Goal: Transaction & Acquisition: Purchase product/service

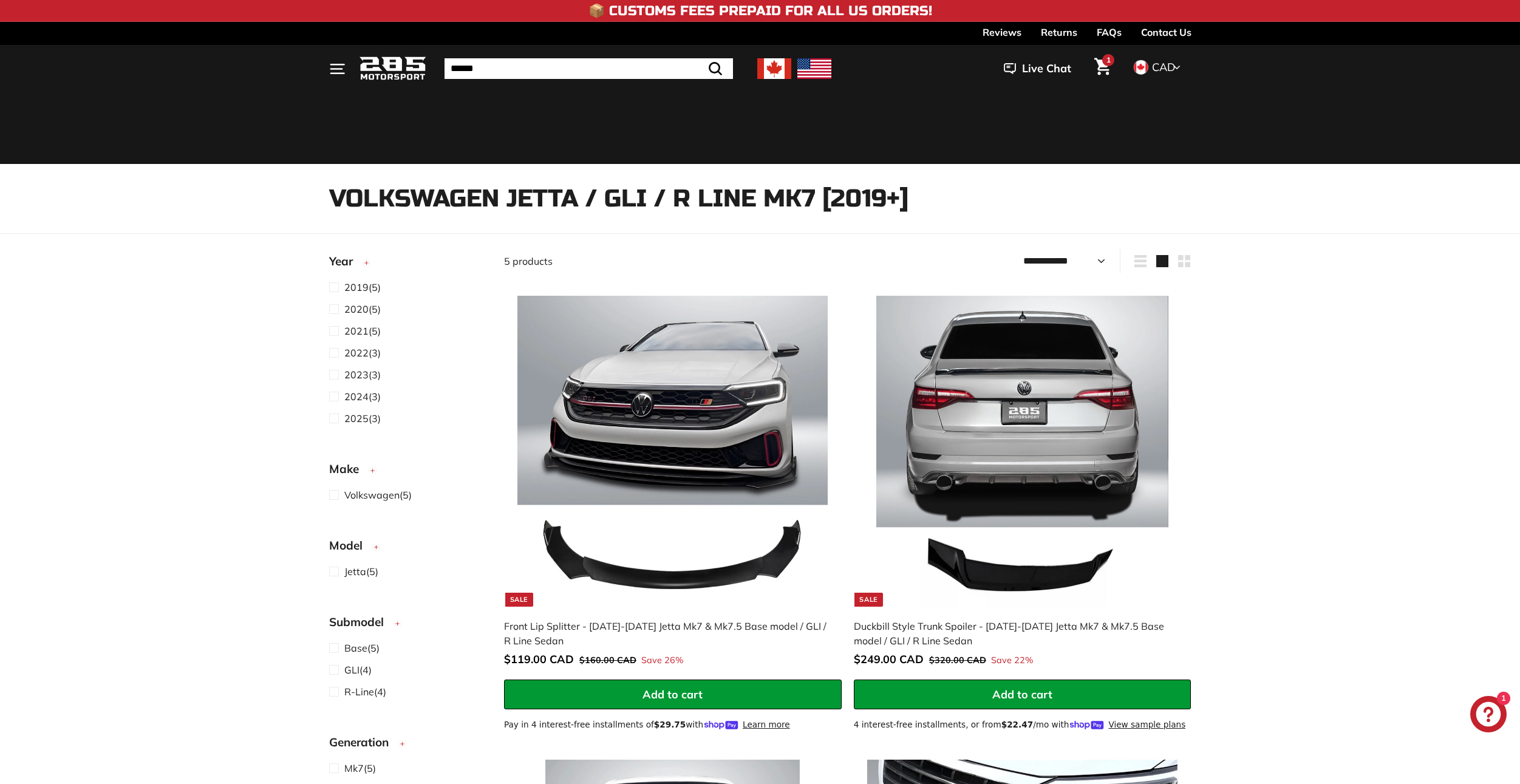
select select "**********"
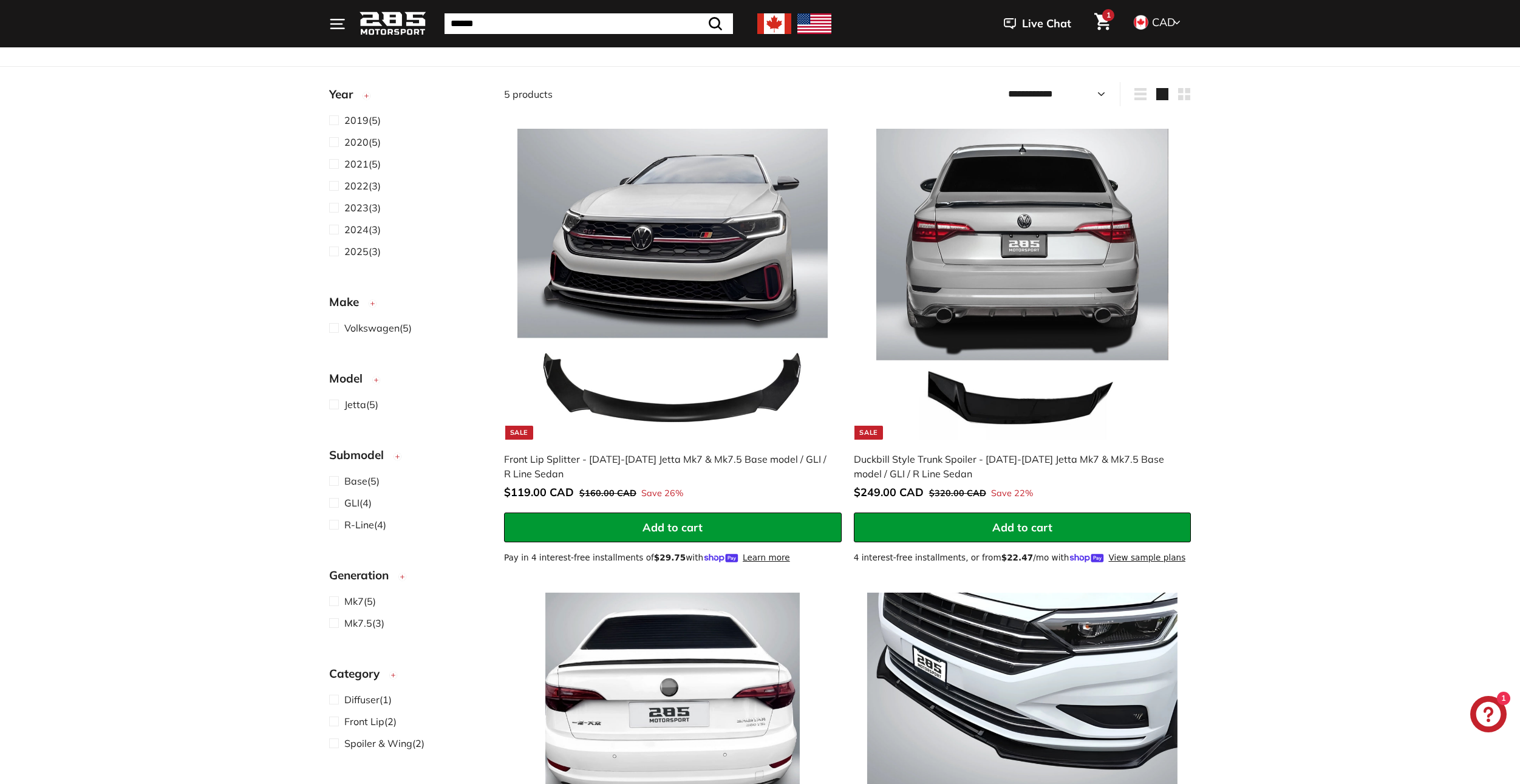
scroll to position [182, 0]
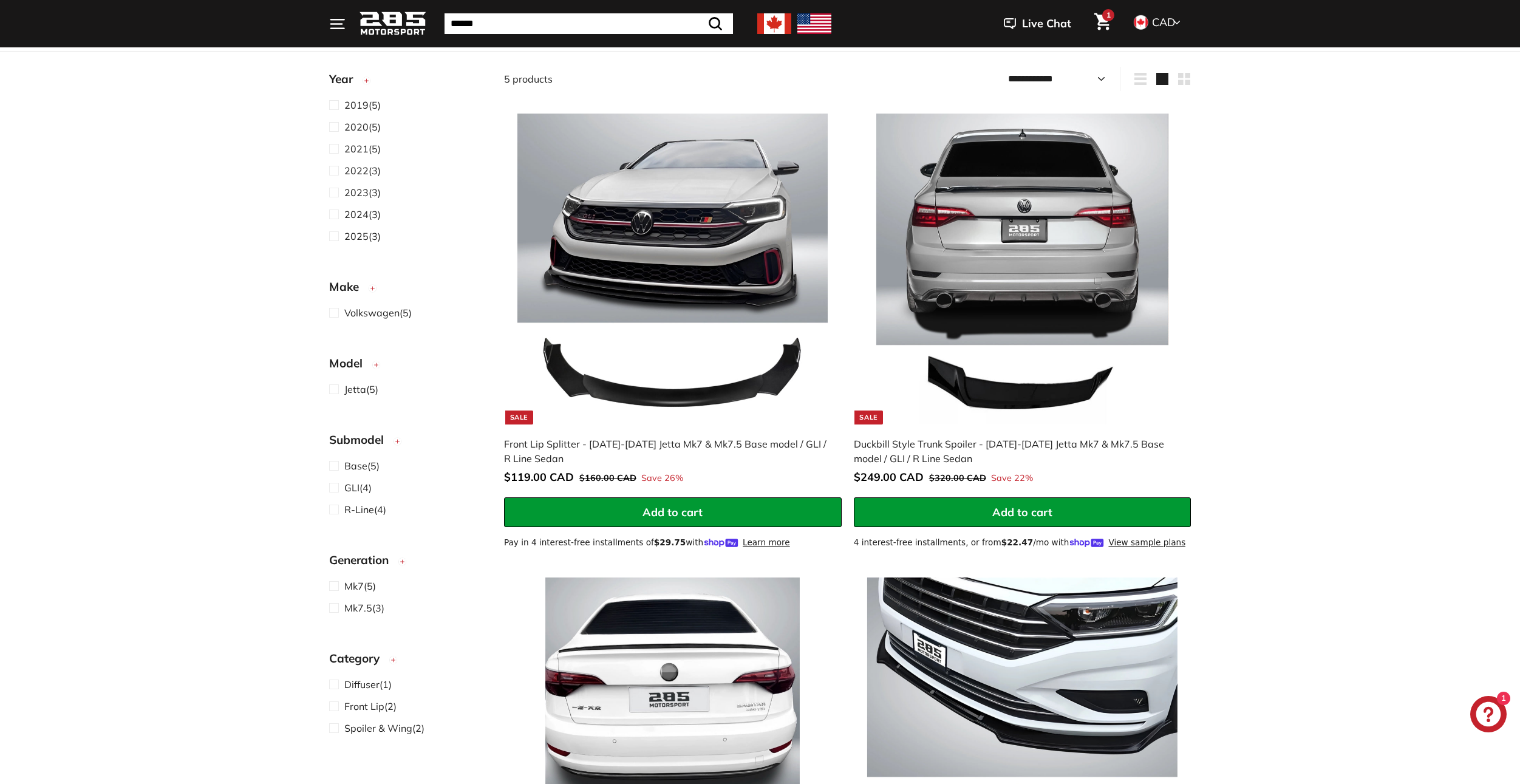
click at [1227, 208] on div "Sort Featured Best selling Alphabetically, A-Z Alphabetically, Z-A Price, low t…" at bounding box center [760, 797] width 1520 height 1460
click at [1227, 205] on div "Sort Featured Best selling Alphabetically, A-Z Alphabetically, Z-A Price, low t…" at bounding box center [760, 797] width 1520 height 1460
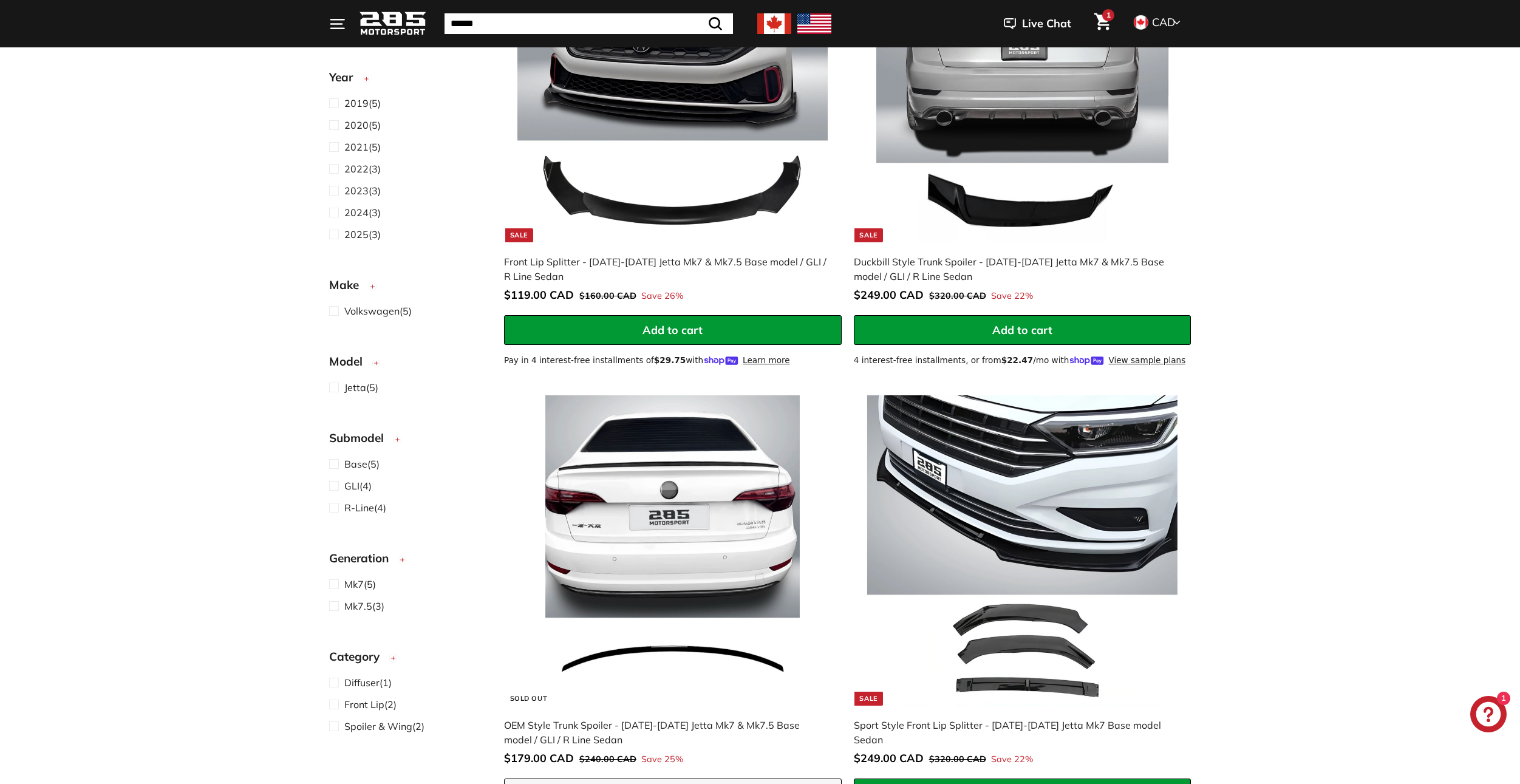
scroll to position [425, 0]
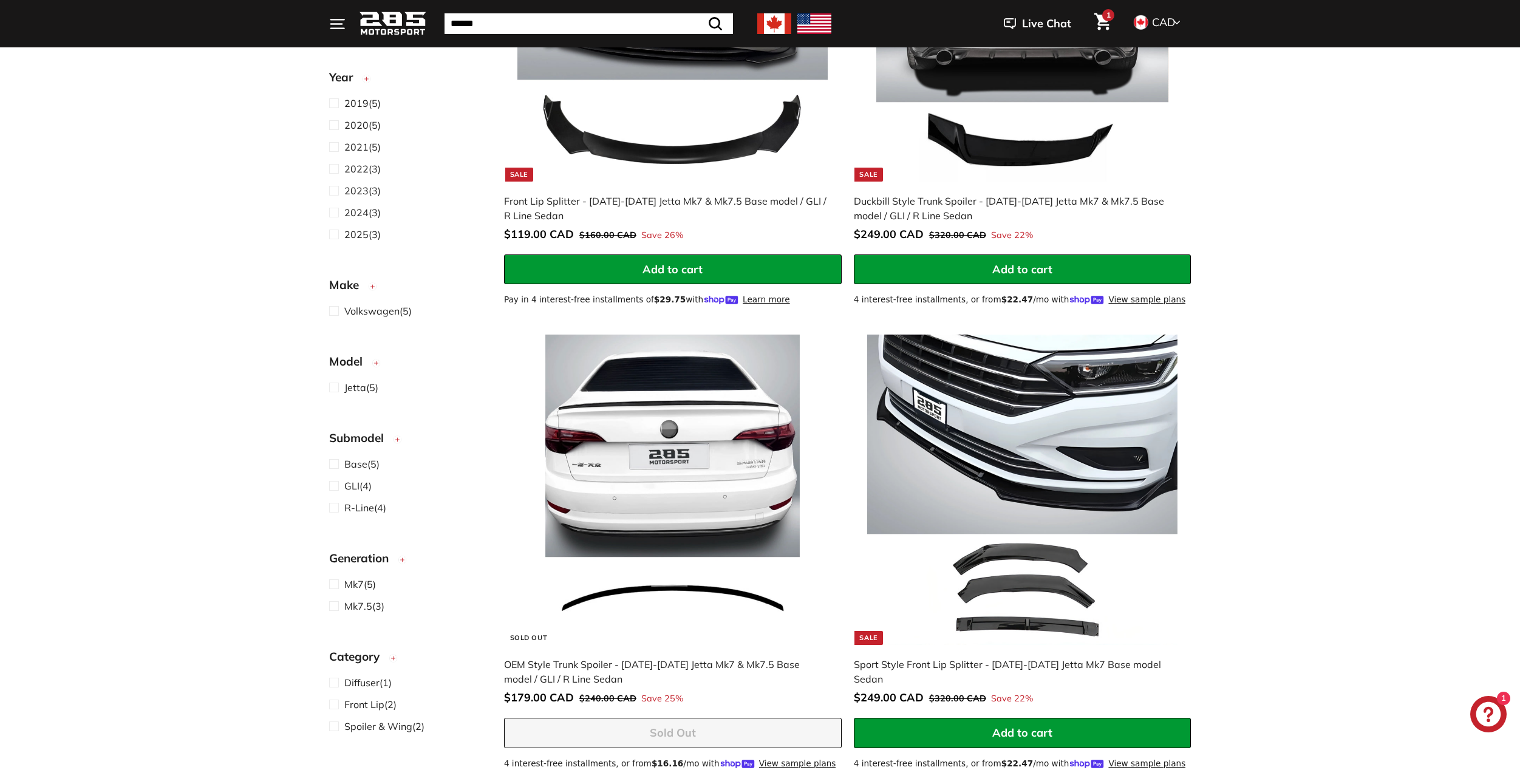
click at [1246, 455] on div "Sort Featured Best selling Alphabetically, A-Z Alphabetically, Z-A Price, low t…" at bounding box center [760, 555] width 1520 height 1460
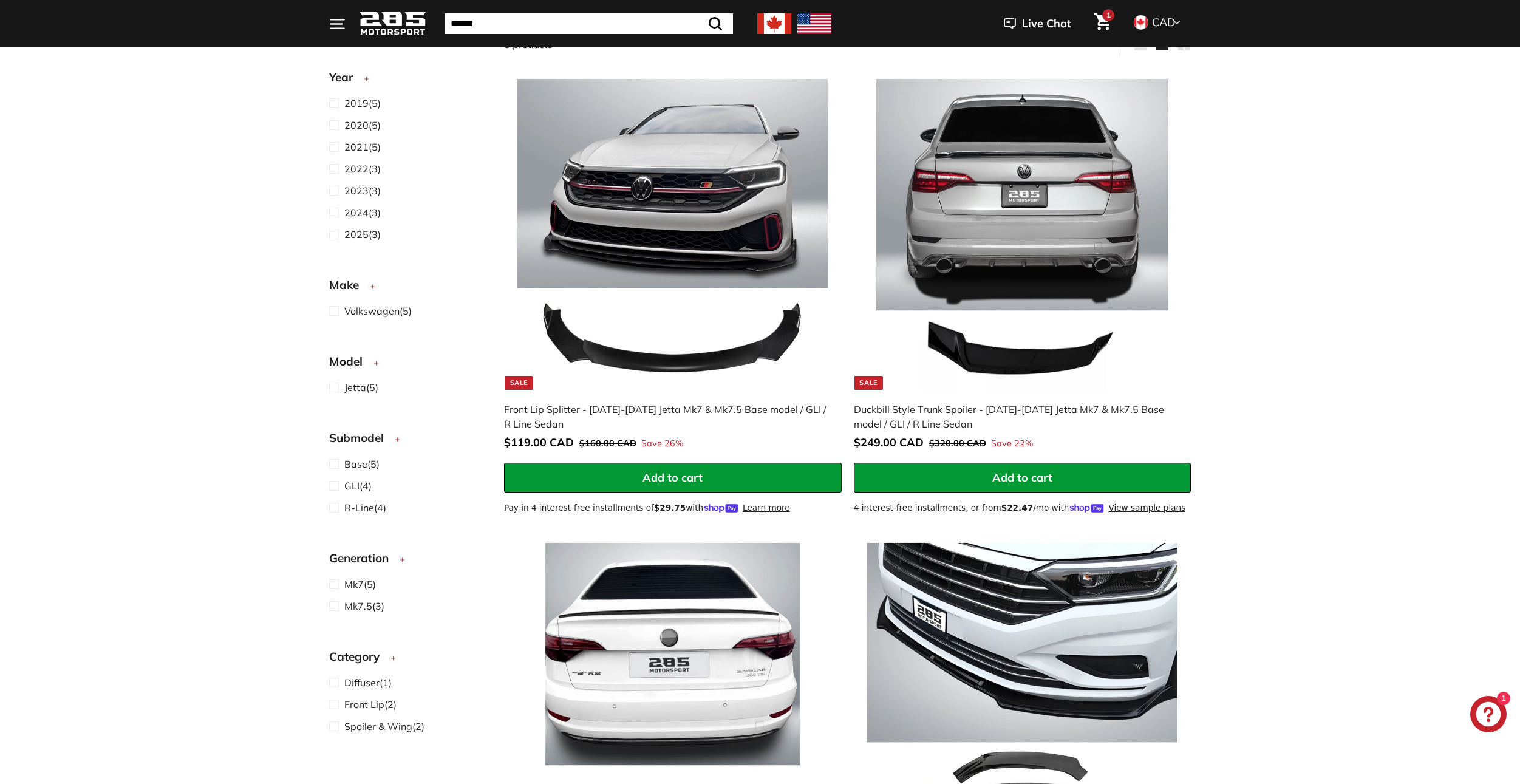
scroll to position [182, 0]
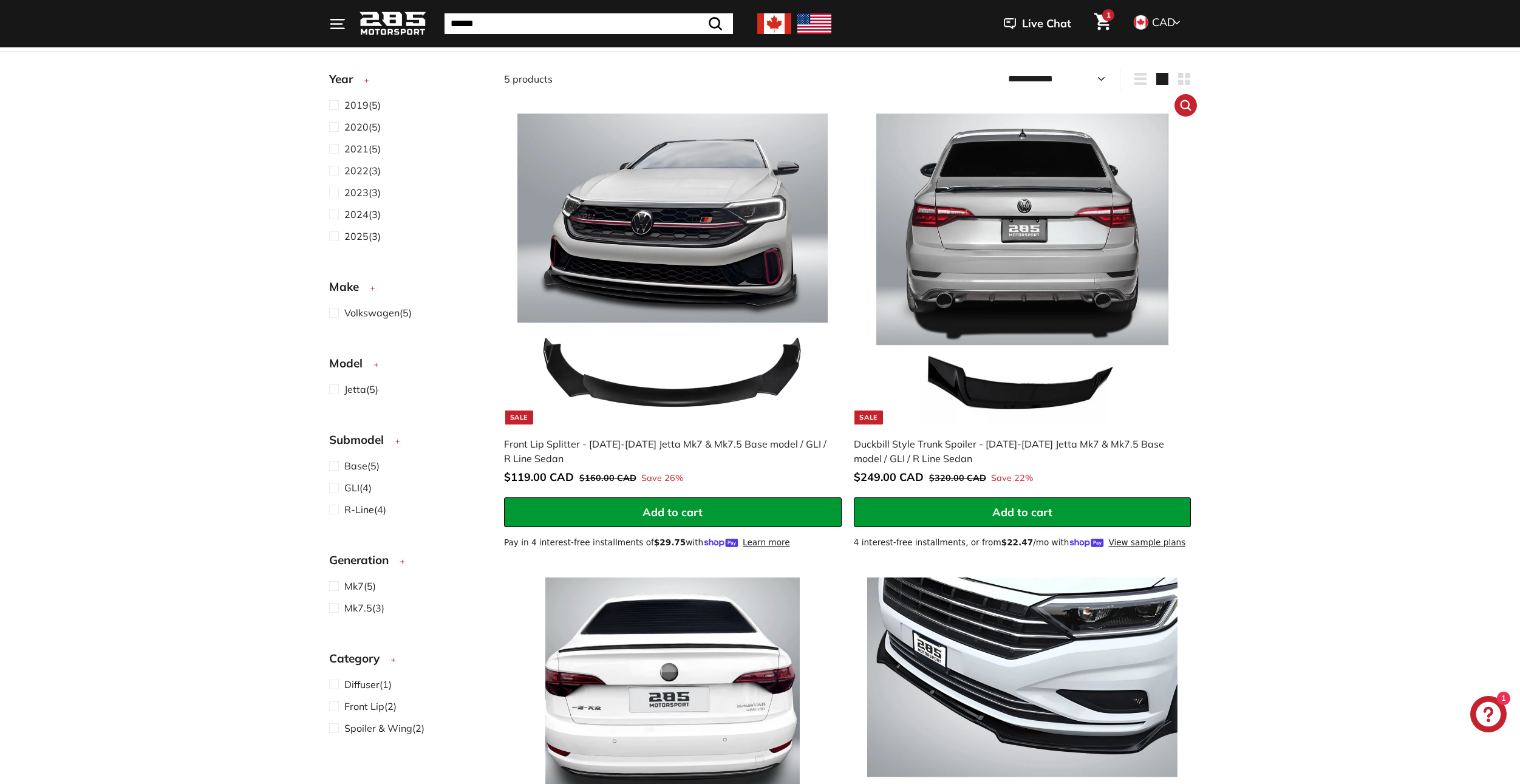
click at [1156, 448] on div "Duckbill Style Trunk Spoiler - [DATE]-[DATE] Jetta Mk7 & Mk7.5 Base model / GLI…" at bounding box center [1016, 450] width 325 height 29
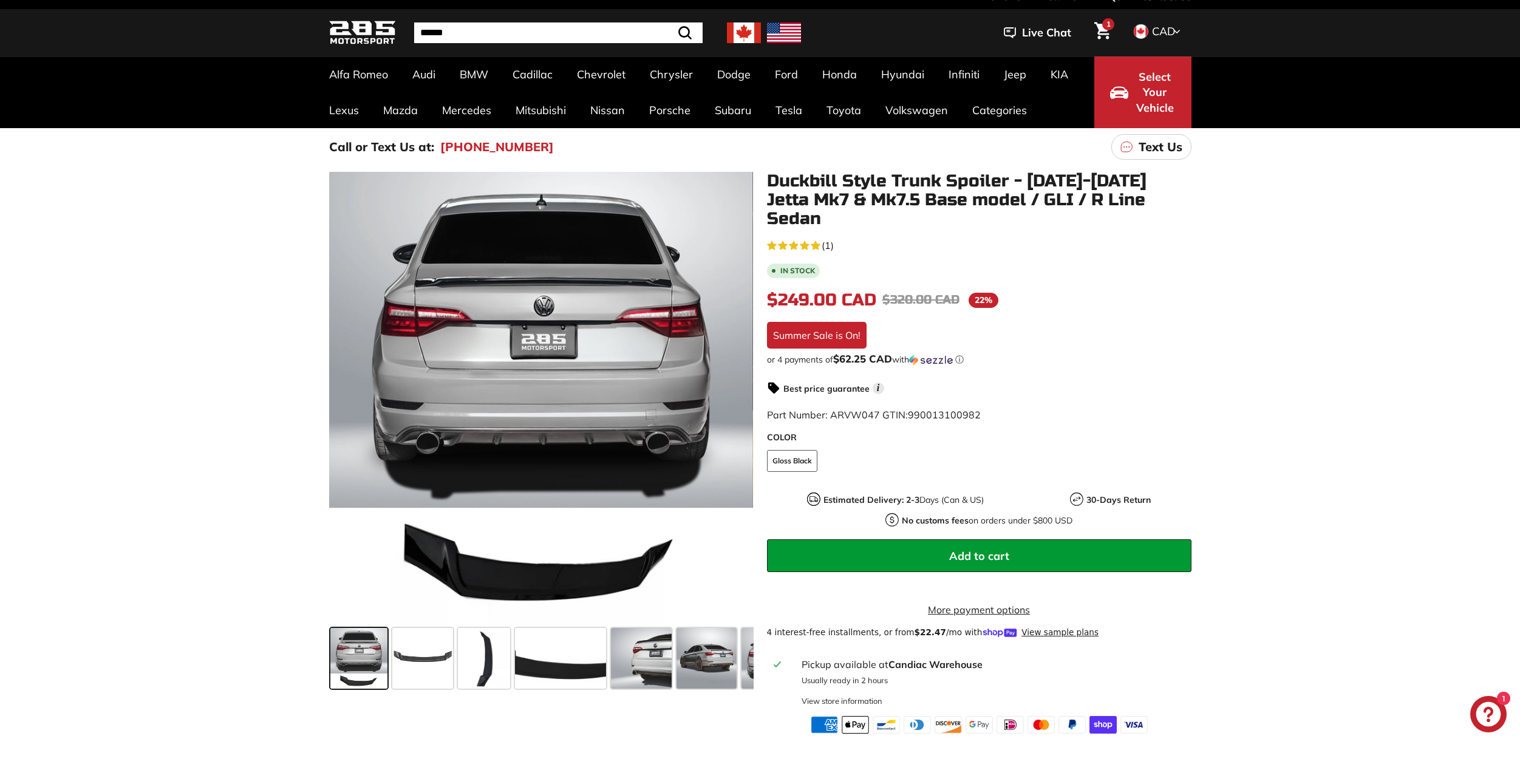
scroll to position [61, 0]
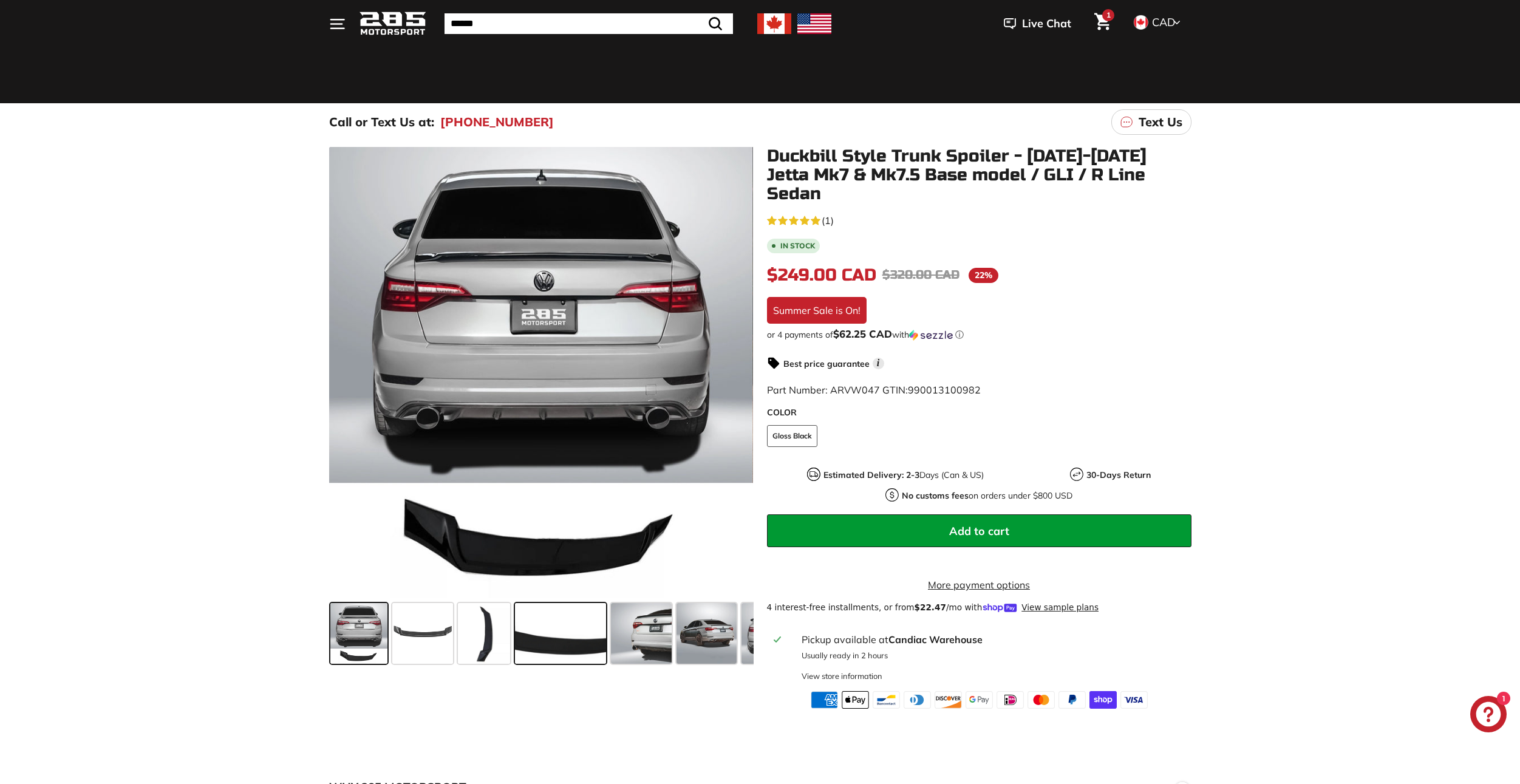
click at [549, 615] on span at bounding box center [561, 633] width 91 height 61
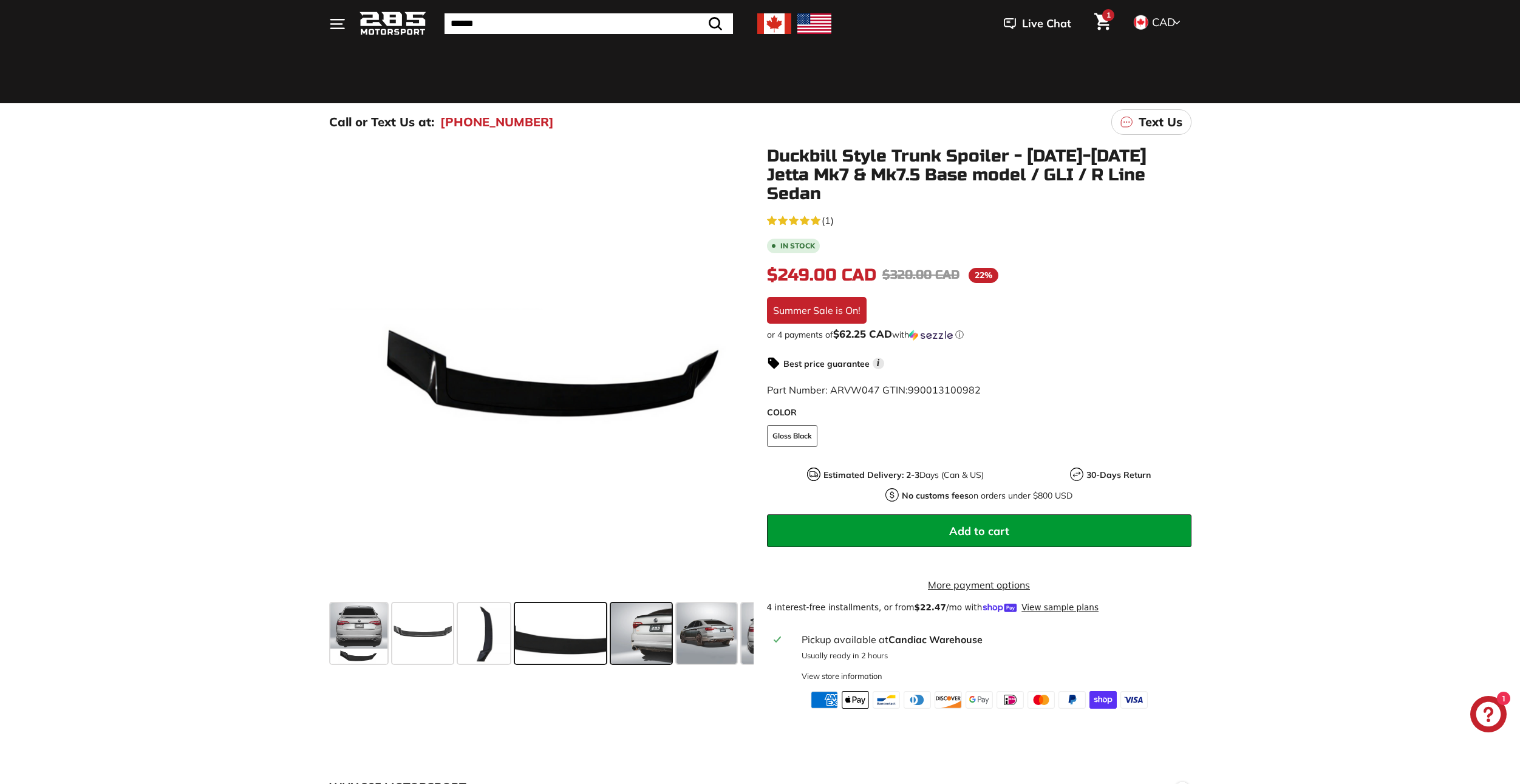
click at [636, 625] on span at bounding box center [641, 633] width 61 height 61
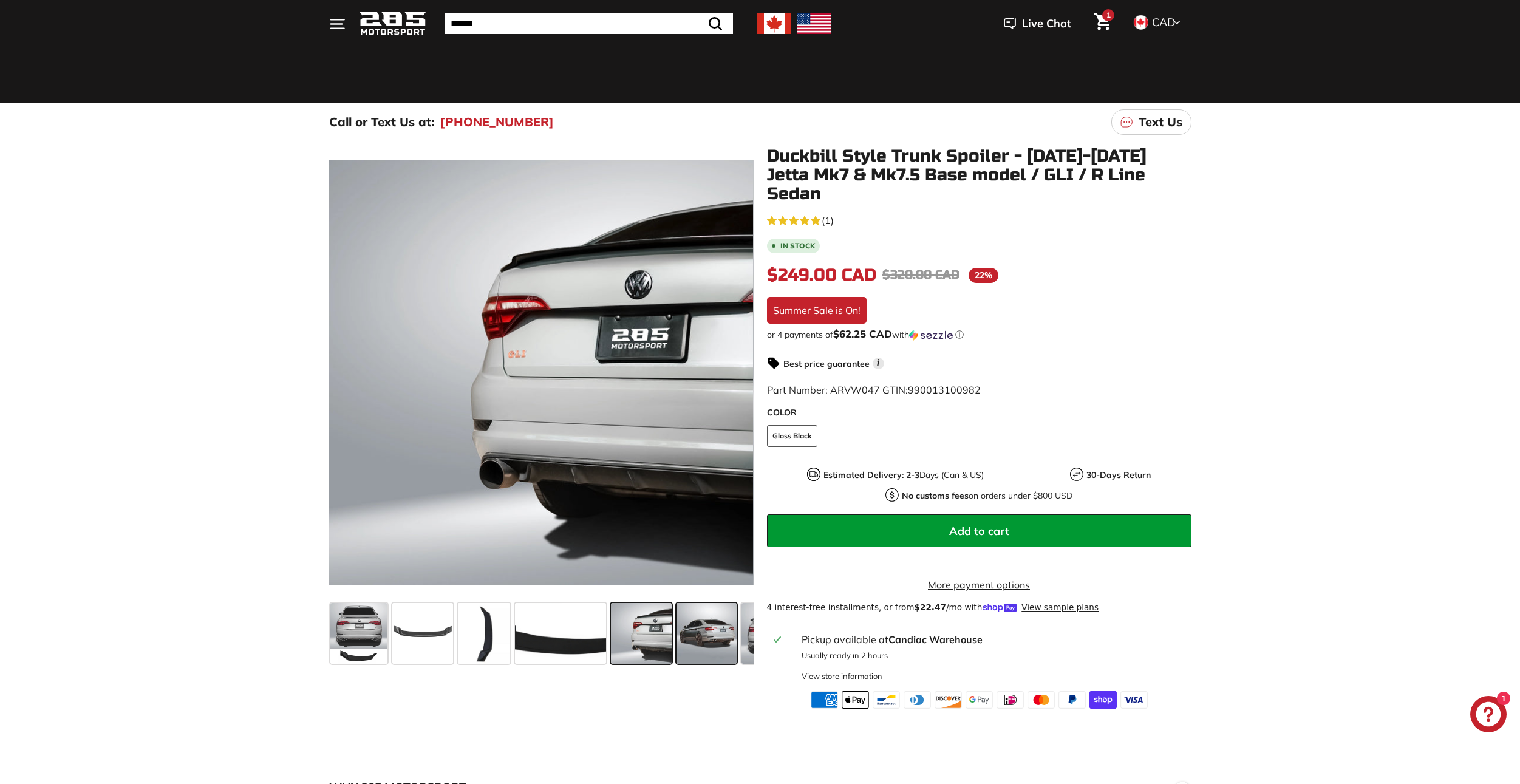
click at [699, 634] on span at bounding box center [707, 633] width 61 height 61
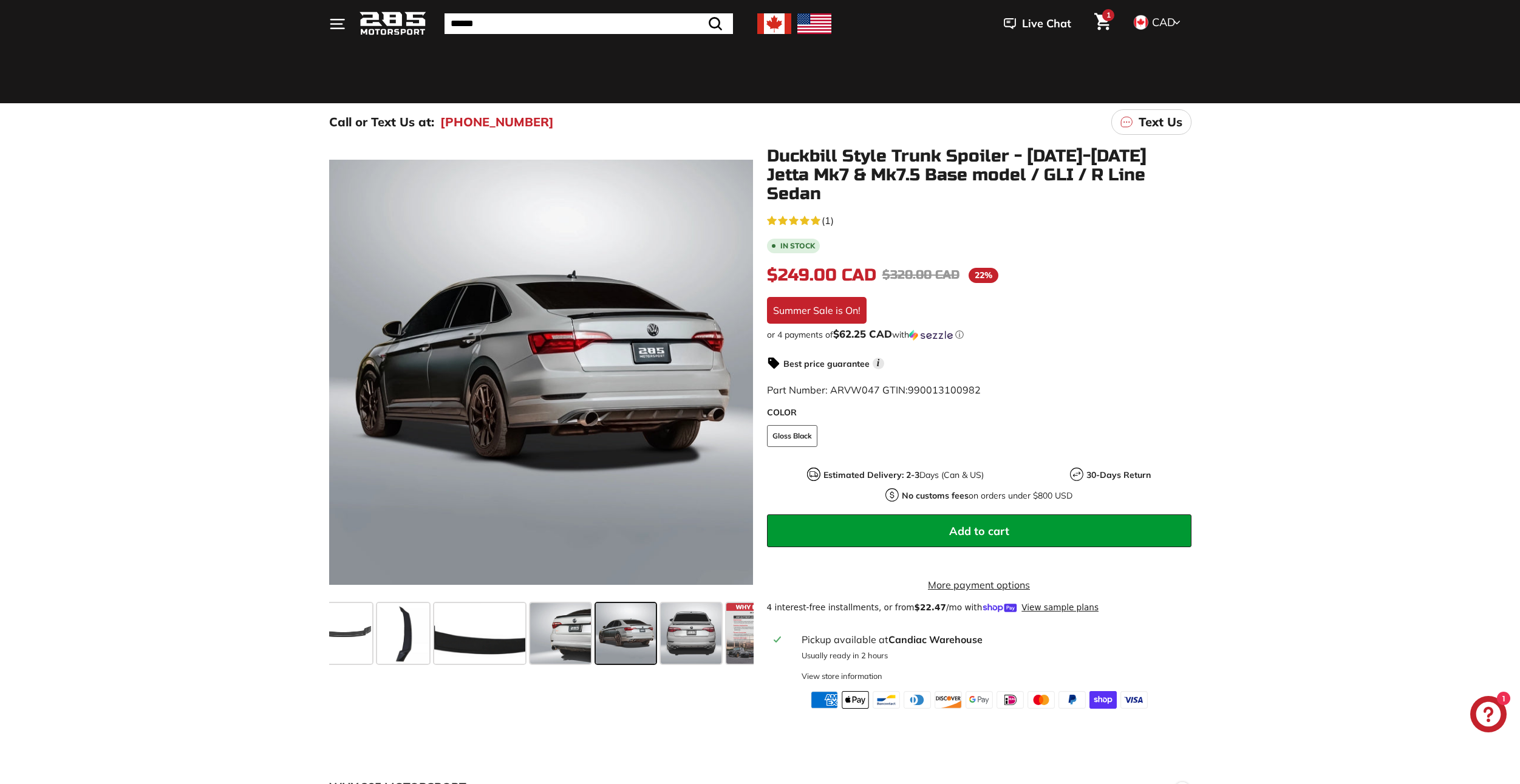
scroll to position [0, 117]
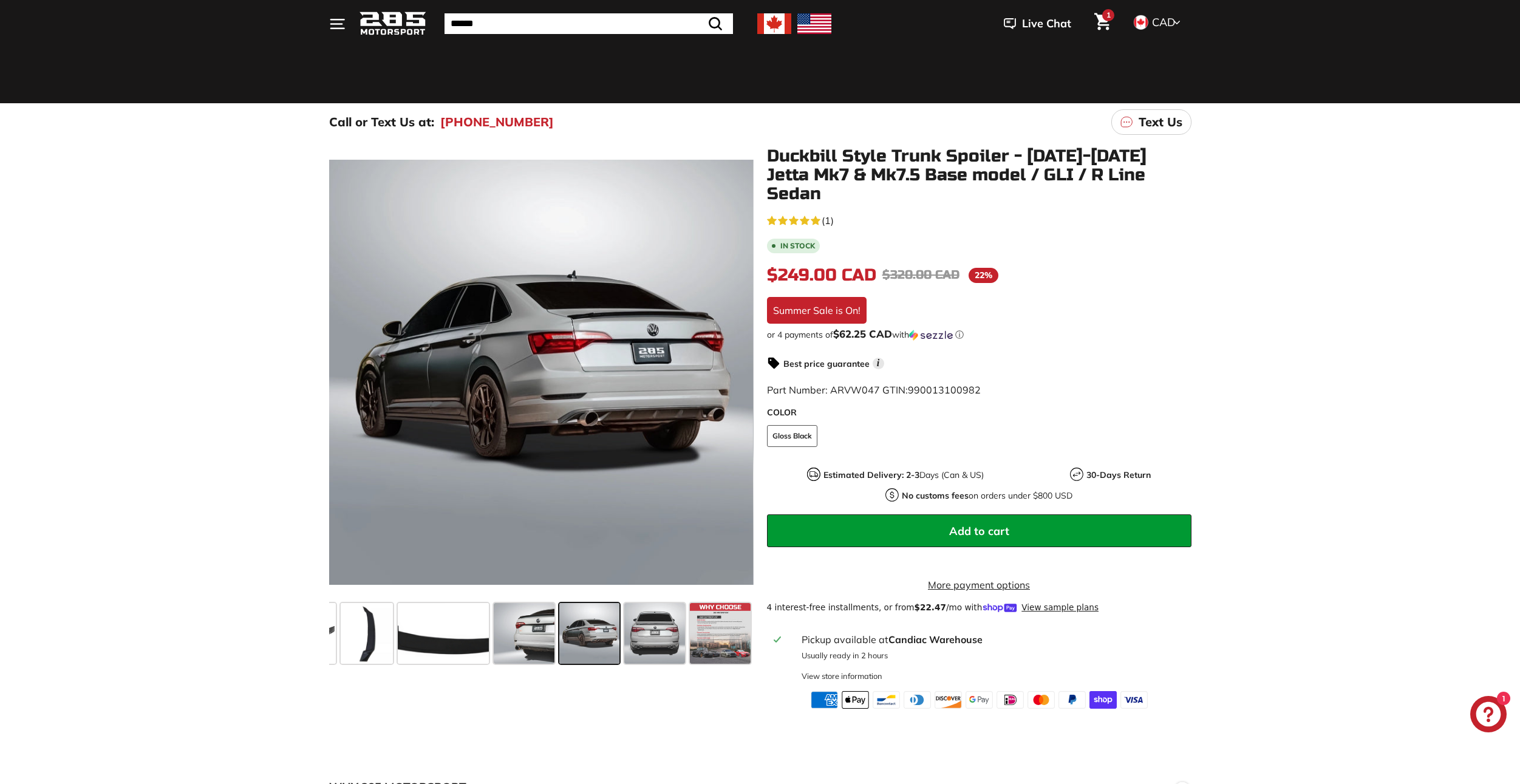
click at [699, 634] on span at bounding box center [720, 633] width 61 height 61
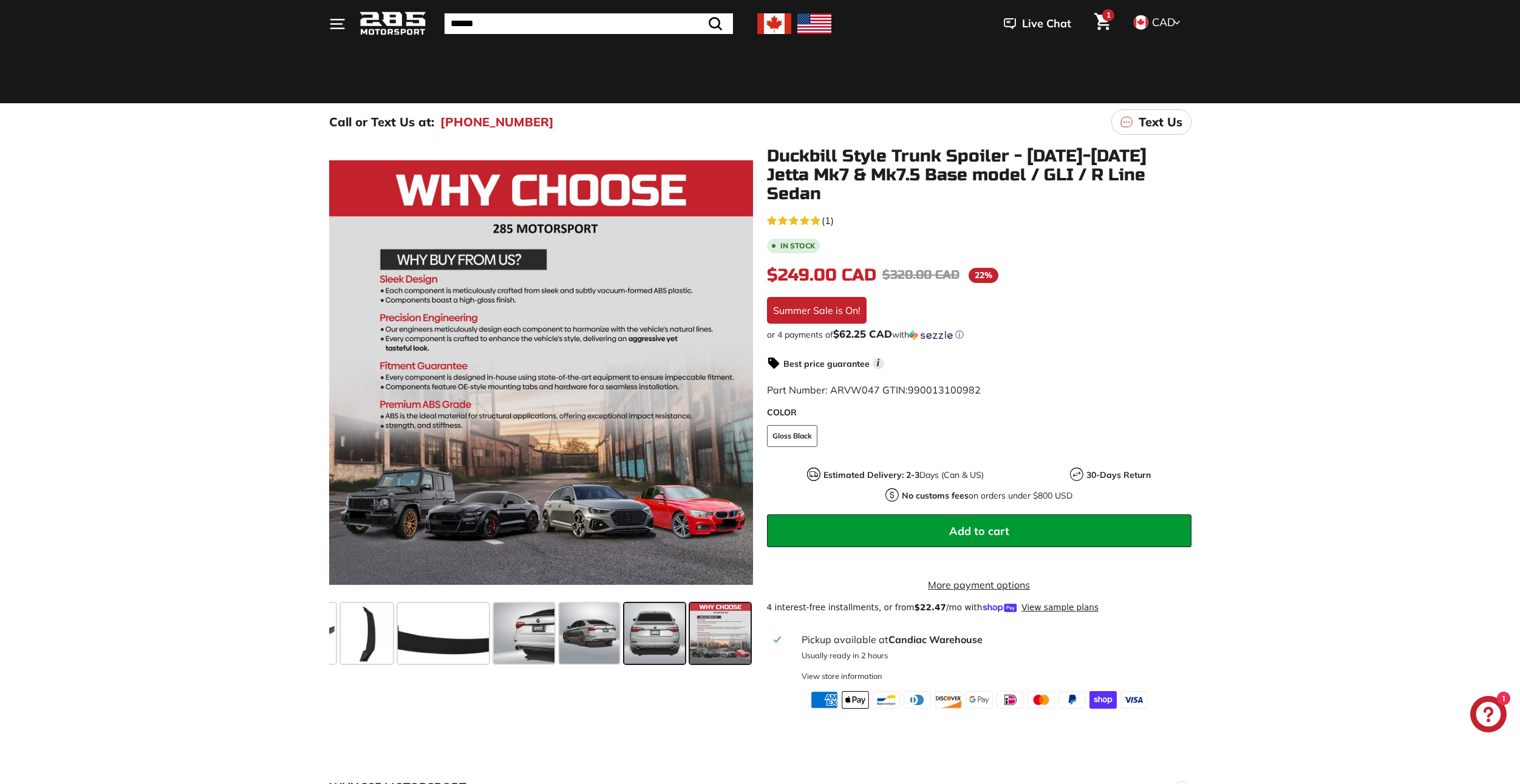
click at [657, 633] on span at bounding box center [655, 633] width 61 height 61
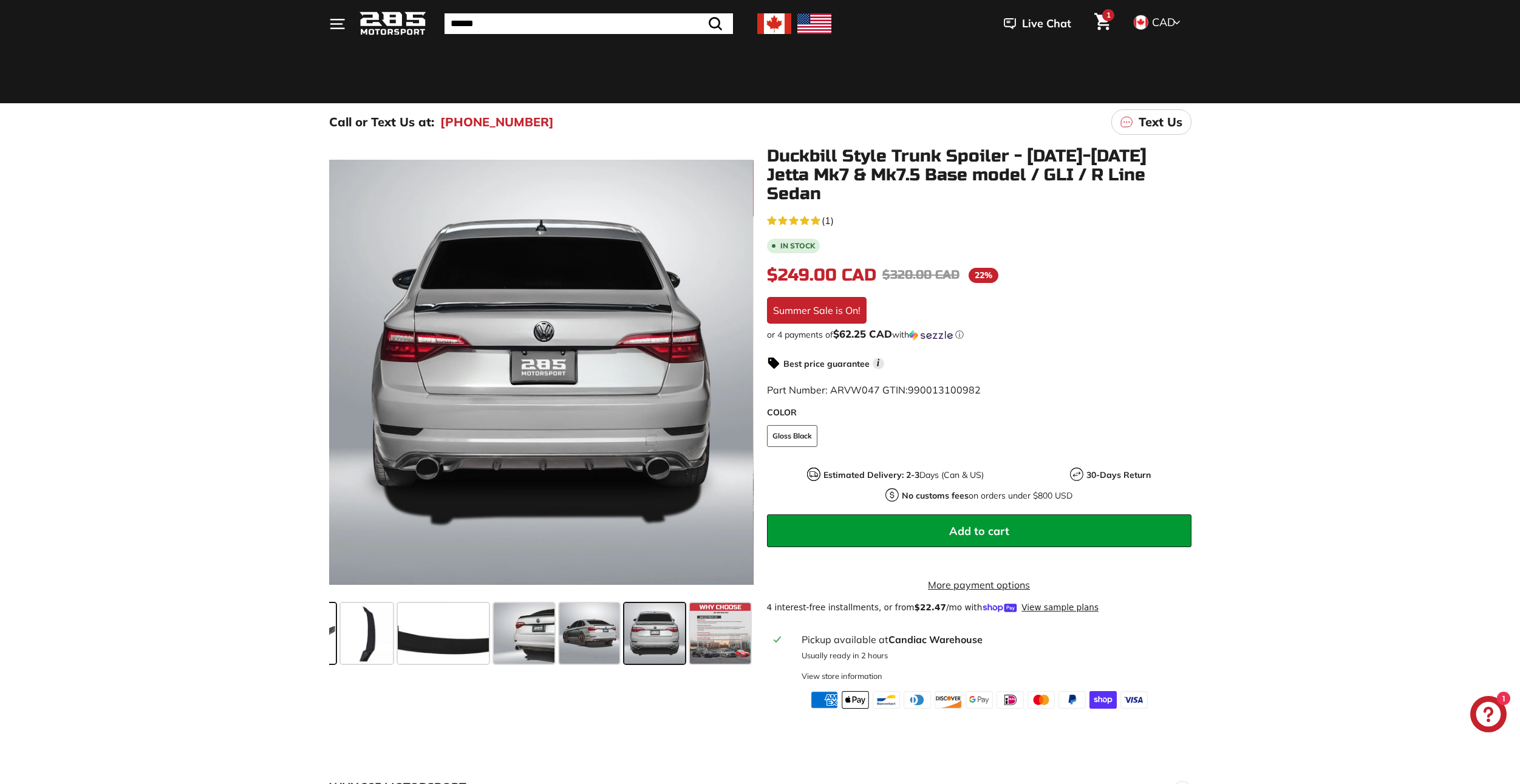
click at [334, 626] on span at bounding box center [305, 633] width 61 height 61
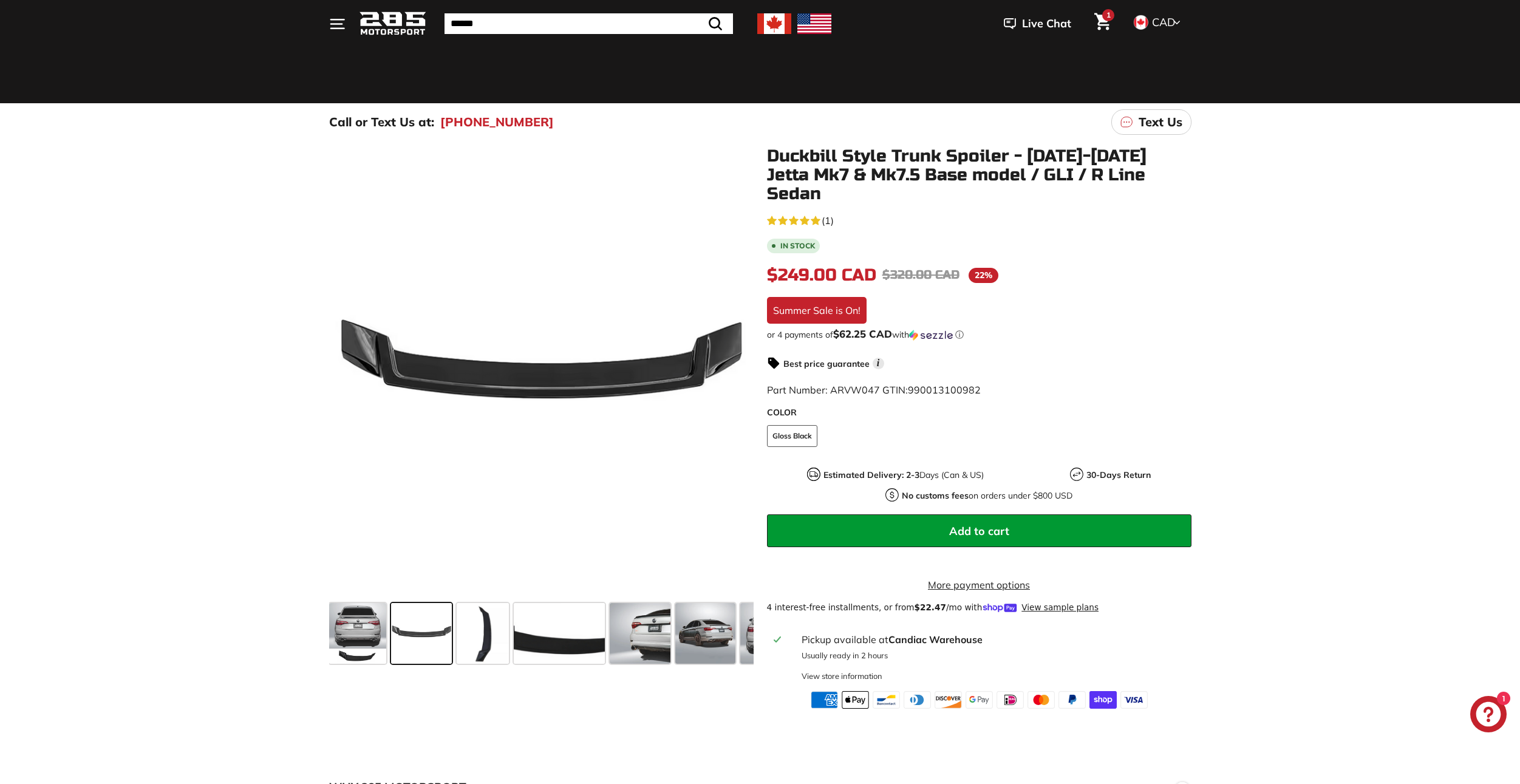
scroll to position [0, 0]
click at [731, 629] on span at bounding box center [707, 633] width 61 height 61
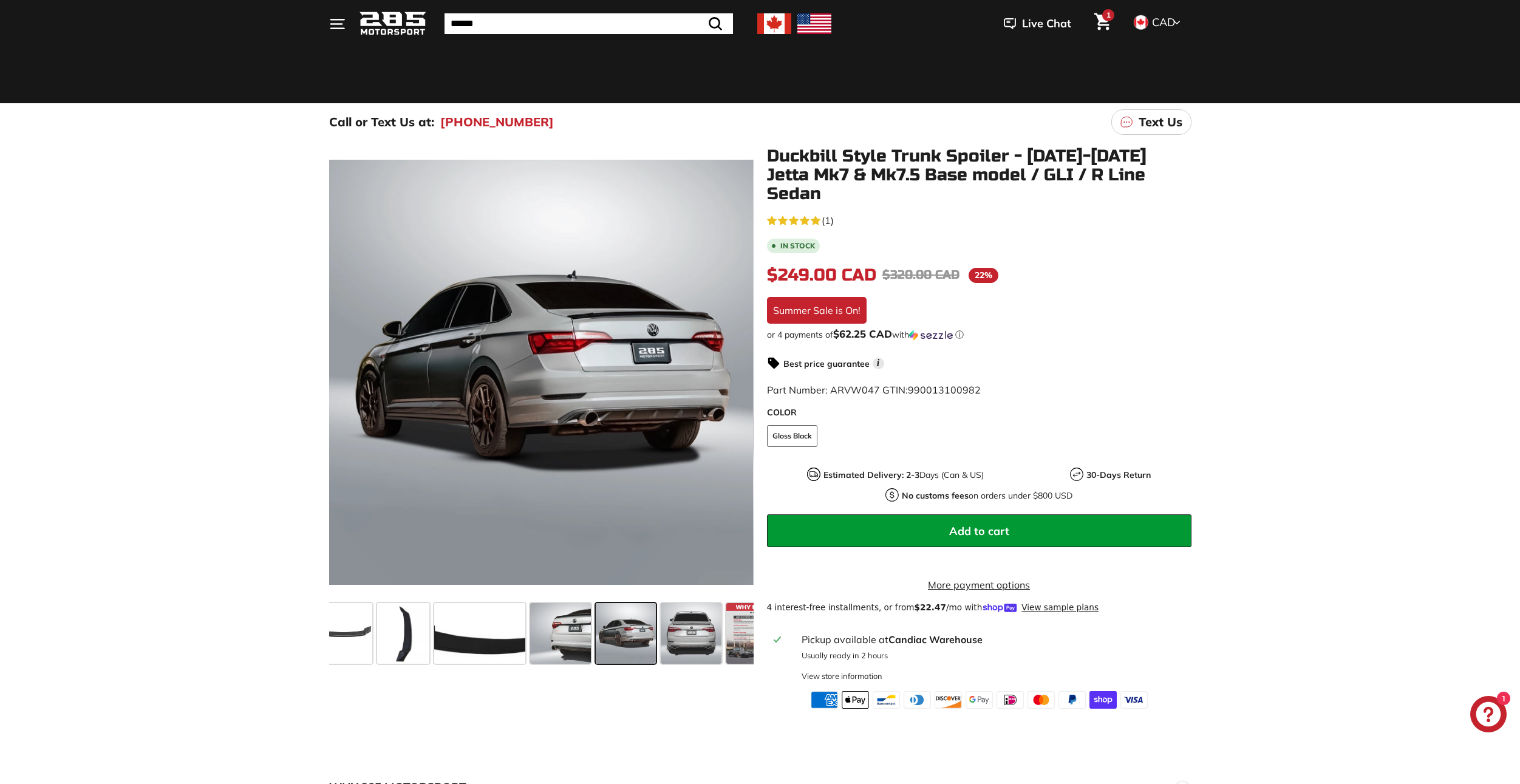
scroll to position [0, 117]
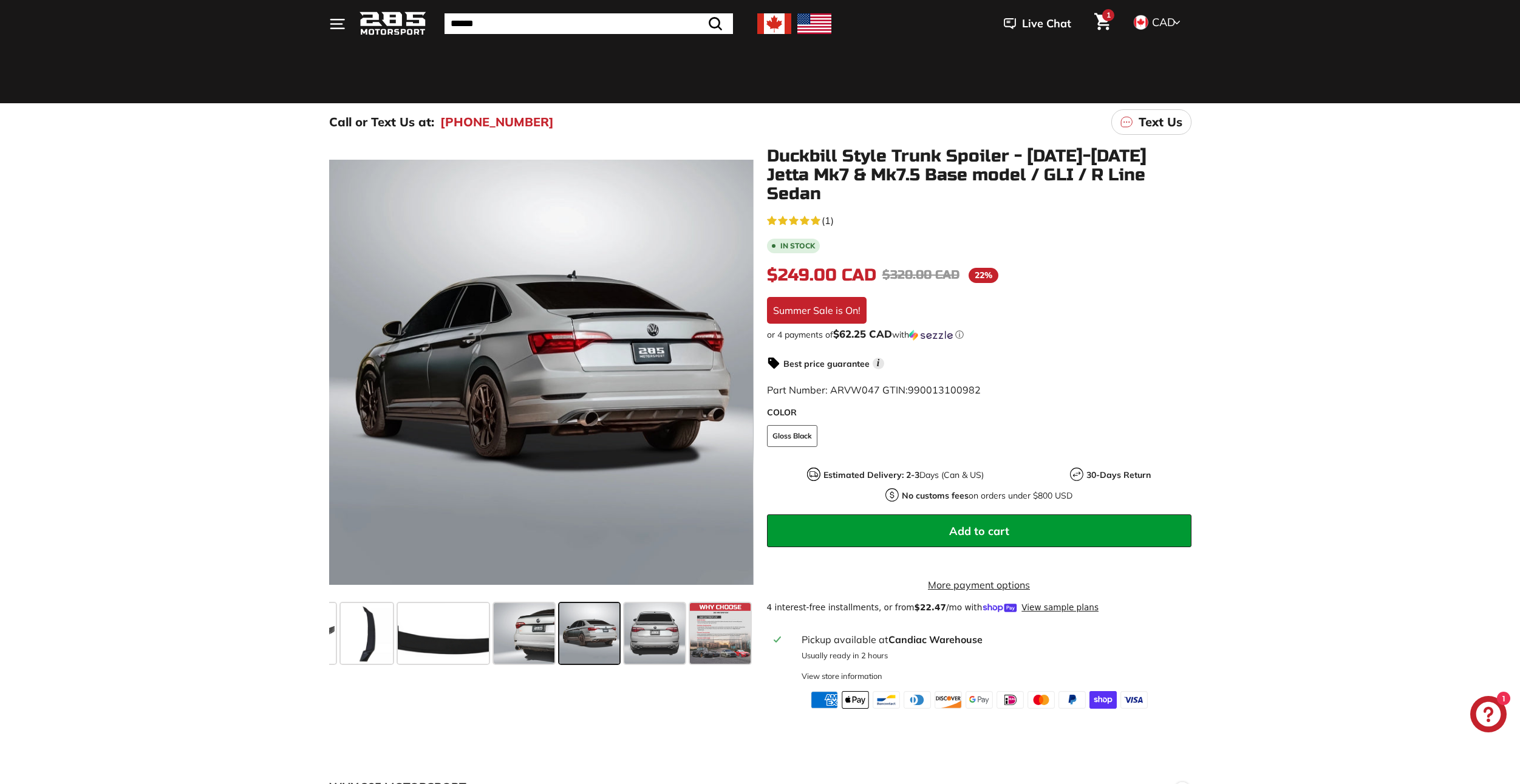
click at [1290, 403] on div ".cls-1{fill:none;stroke:#000;stroke-miterlimit:10;stroke-width:2px} .cls-1{fill…" at bounding box center [760, 424] width 1520 height 567
